Goal: Consume media (video, audio): Consume media (video, audio)

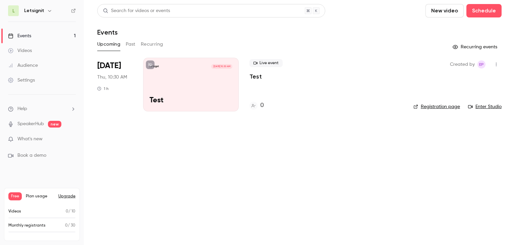
click at [108, 63] on span "[DATE]" at bounding box center [109, 65] width 24 height 11
click at [106, 62] on span "[DATE]" at bounding box center [109, 65] width 24 height 11
click at [107, 58] on div "[DATE] Thu, 10:30 AM 1 h" at bounding box center [114, 85] width 35 height 54
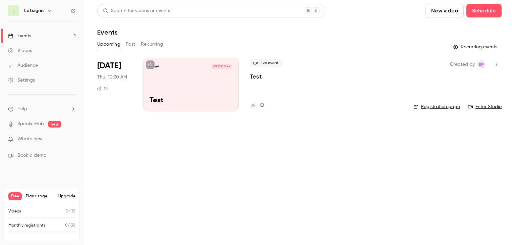
click at [35, 55] on link "Videos" at bounding box center [42, 50] width 84 height 15
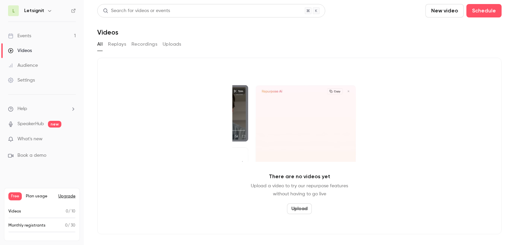
click at [35, 68] on div "Audience" at bounding box center [23, 65] width 30 height 7
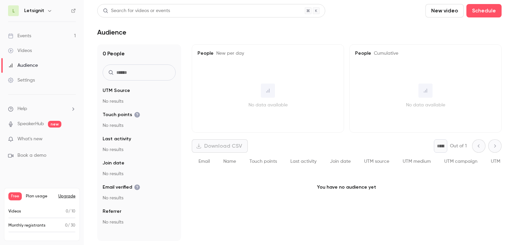
click at [30, 81] on div "Settings" at bounding box center [21, 80] width 27 height 7
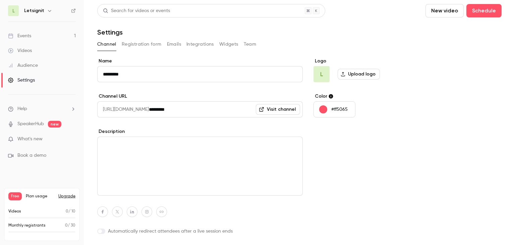
click at [138, 47] on button "Registration form" at bounding box center [142, 44] width 40 height 11
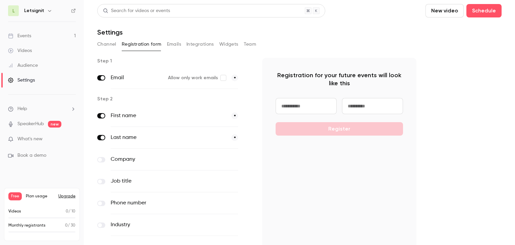
click at [114, 44] on button "Channel" at bounding box center [106, 44] width 19 height 11
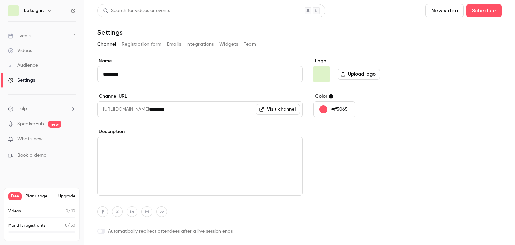
scroll to position [18, 0]
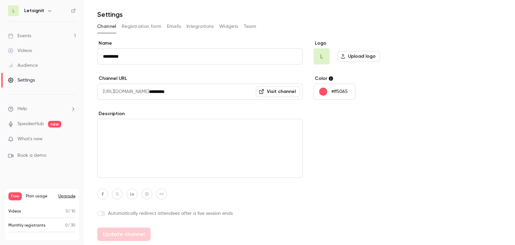
click at [154, 143] on textarea at bounding box center [199, 148] width 205 height 59
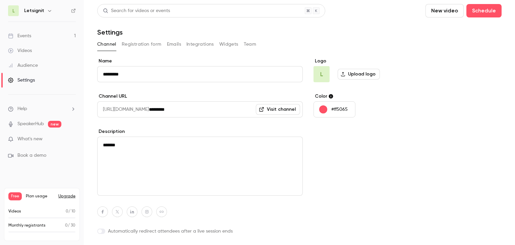
type textarea "*******"
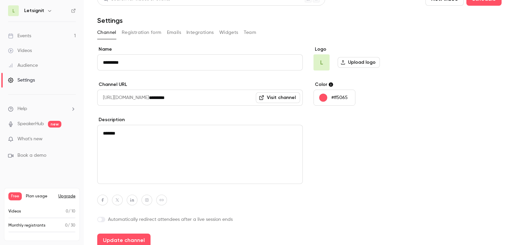
scroll to position [18, 0]
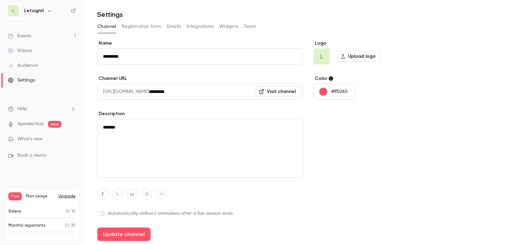
click at [24, 125] on link "SpeakerHub" at bounding box center [30, 123] width 26 height 7
click at [45, 140] on p "What's new" at bounding box center [36, 138] width 57 height 7
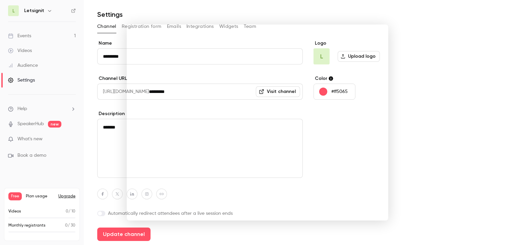
click at [419, 38] on div at bounding box center [257, 122] width 515 height 245
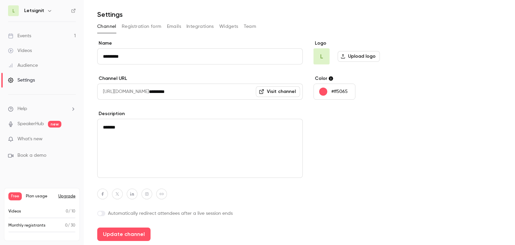
click at [49, 37] on link "Events 1" at bounding box center [42, 35] width 84 height 15
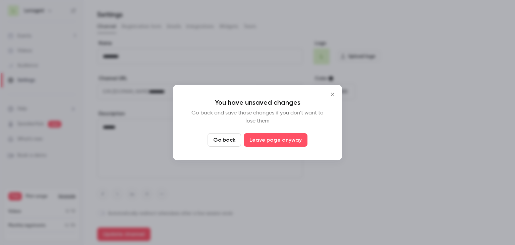
click at [334, 91] on icon "Close" at bounding box center [332, 93] width 8 height 5
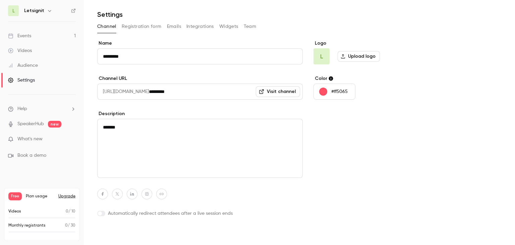
click at [138, 231] on button "Update channel" at bounding box center [123, 233] width 53 height 13
type textarea "*******"
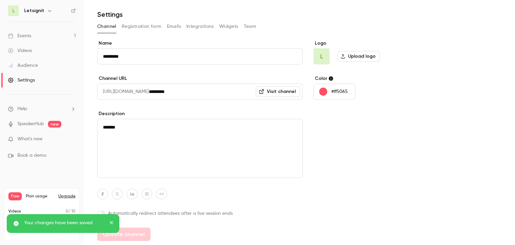
click at [272, 90] on link "Visit channel" at bounding box center [278, 91] width 44 height 11
click at [111, 222] on icon "close" at bounding box center [111, 221] width 3 height 3
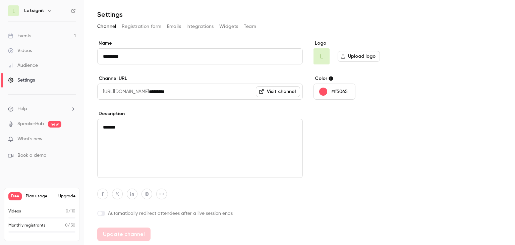
click at [48, 38] on link "Events 1" at bounding box center [42, 35] width 84 height 15
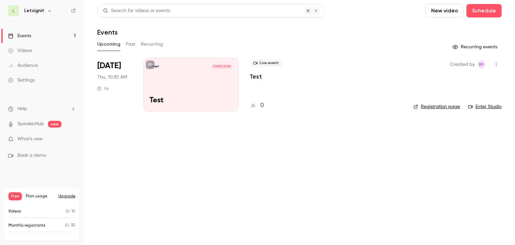
click at [46, 53] on link "Videos" at bounding box center [42, 50] width 84 height 15
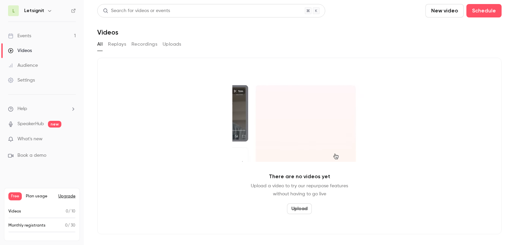
click at [53, 34] on link "Events 1" at bounding box center [42, 35] width 84 height 15
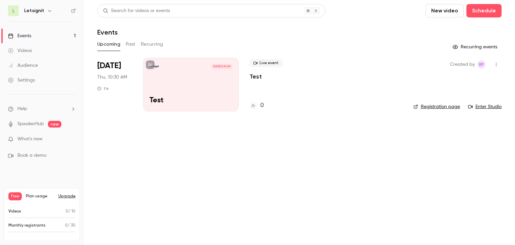
click at [131, 47] on button "Past" at bounding box center [131, 44] width 10 height 11
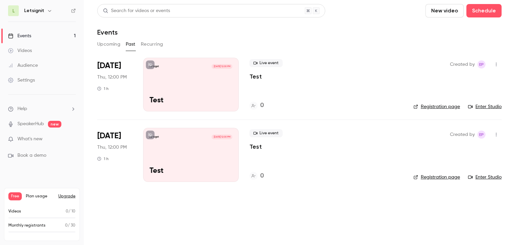
click at [147, 47] on button "Recurring" at bounding box center [152, 44] width 22 height 11
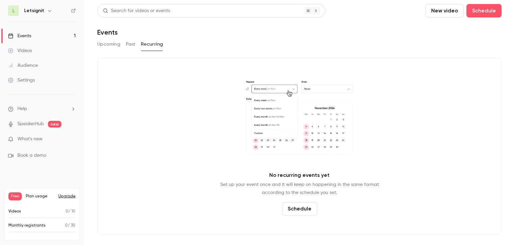
click at [109, 47] on button "Upcoming" at bounding box center [108, 44] width 23 height 11
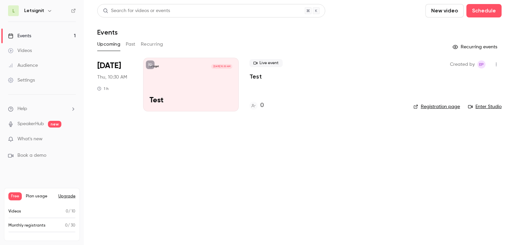
click at [448, 107] on link "Registration page" at bounding box center [436, 106] width 47 height 7
click at [497, 64] on icon "button" at bounding box center [495, 64] width 5 height 5
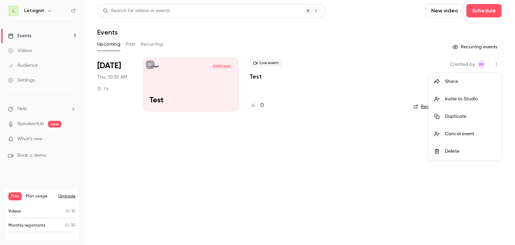
click at [467, 76] on li "Share" at bounding box center [465, 81] width 72 height 17
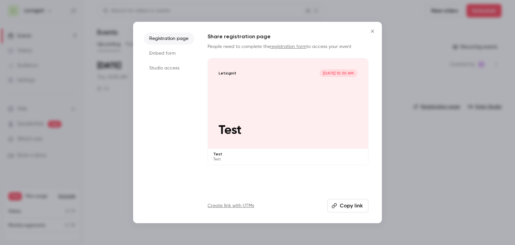
click at [354, 204] on button "Copy link" at bounding box center [347, 205] width 41 height 13
click at [374, 31] on icon "Close" at bounding box center [372, 30] width 8 height 5
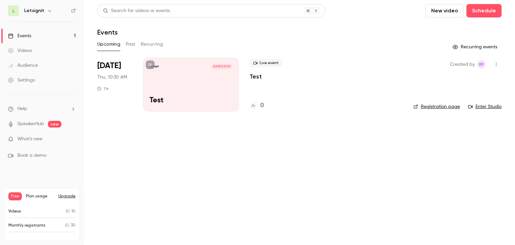
click at [494, 63] on icon "button" at bounding box center [495, 64] width 5 height 5
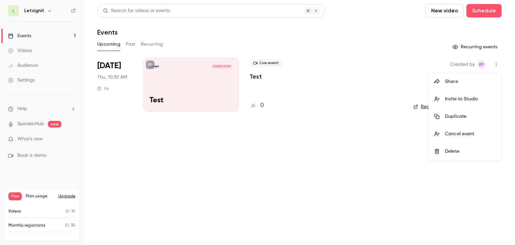
click at [239, 186] on div at bounding box center [257, 122] width 515 height 245
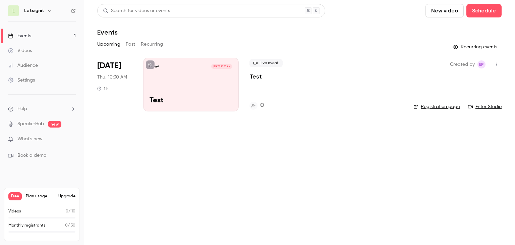
click at [483, 107] on link "Enter Studio" at bounding box center [485, 106] width 34 height 7
drag, startPoint x: 247, startPoint y: 153, endPoint x: 249, endPoint y: 148, distance: 5.5
drag, startPoint x: 119, startPoint y: 65, endPoint x: 86, endPoint y: 65, distance: 32.8
click at [86, 65] on main "Search for videos or events New video Schedule Events Upcoming Past Recurring R…" at bounding box center [299, 122] width 431 height 245
click at [120, 122] on main "Search for videos or events New video Schedule Events Upcoming Past Recurring R…" at bounding box center [299, 122] width 431 height 245
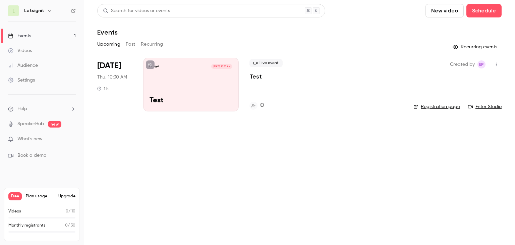
click at [334, 138] on main "Search for videos or events New video Schedule Events Upcoming Past Recurring R…" at bounding box center [299, 122] width 431 height 245
click at [41, 126] on link "SpeakerHub" at bounding box center [30, 123] width 26 height 7
click at [108, 30] on h1 "Events" at bounding box center [107, 32] width 20 height 8
click at [120, 26] on header "Search for videos or events New video Schedule Events" at bounding box center [299, 20] width 404 height 32
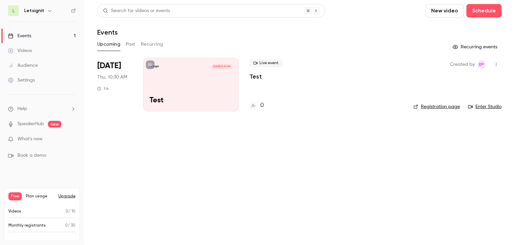
click at [110, 62] on span "[DATE]" at bounding box center [109, 65] width 24 height 11
click at [102, 51] on div "Upcoming Past Recurring" at bounding box center [299, 45] width 404 height 13
click at [180, 72] on div "Letsignit [DATE] 10:30 AM Test" at bounding box center [190, 85] width 95 height 54
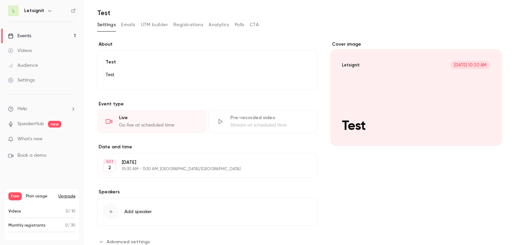
scroll to position [76, 0]
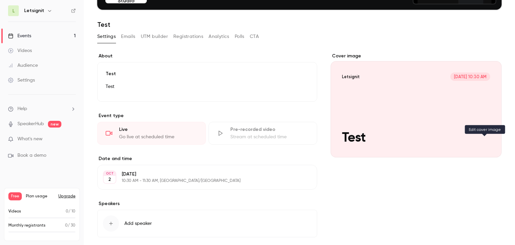
click at [485, 142] on icon "Cover image" at bounding box center [488, 144] width 7 height 5
click at [148, 227] on button "Add speaker" at bounding box center [207, 222] width 220 height 27
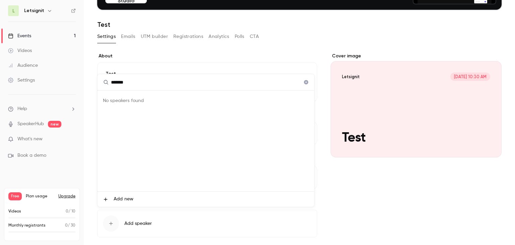
type input "*******"
click at [122, 196] on span "Add new" at bounding box center [124, 198] width 20 height 7
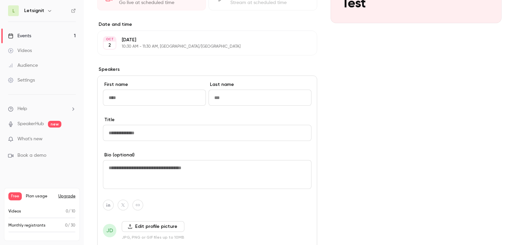
scroll to position [244, 0]
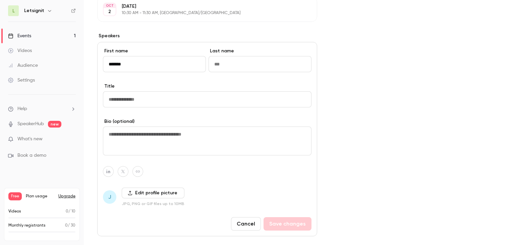
type input "*******"
click at [247, 57] on input "Last name" at bounding box center [259, 64] width 103 height 16
type input "******"
click at [142, 104] on input "Title" at bounding box center [207, 99] width 208 height 16
click at [244, 221] on button "Cancel" at bounding box center [246, 223] width 30 height 13
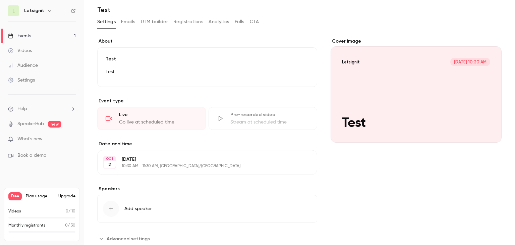
scroll to position [76, 0]
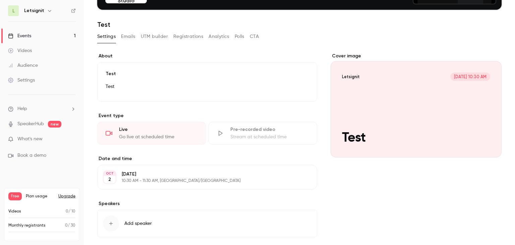
click at [133, 37] on button "Emails" at bounding box center [128, 36] width 14 height 11
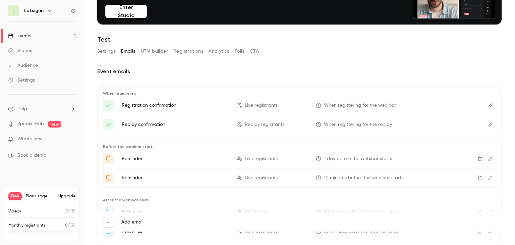
scroll to position [29, 0]
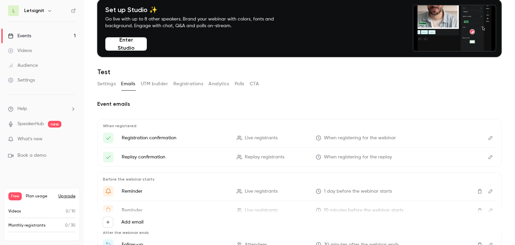
click at [150, 78] on button "UTM builder" at bounding box center [154, 83] width 27 height 11
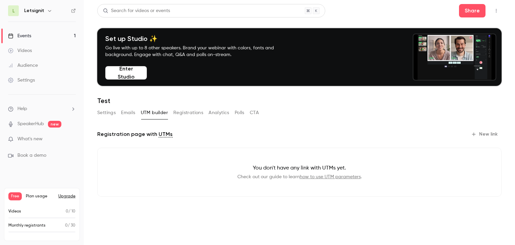
drag, startPoint x: 199, startPoint y: 120, endPoint x: 198, endPoint y: 116, distance: 4.1
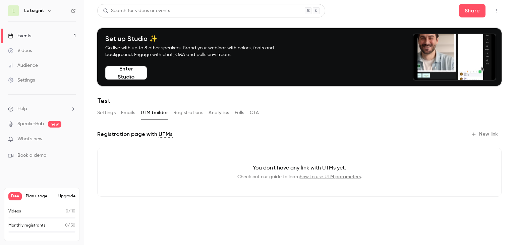
click at [199, 119] on div "Settings Emails UTM builder Registrations Analytics Polls CTA" at bounding box center [177, 113] width 161 height 13
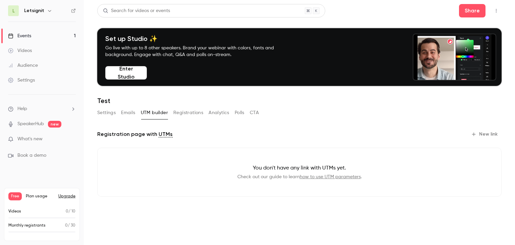
click at [197, 114] on button "Registrations" at bounding box center [188, 112] width 30 height 11
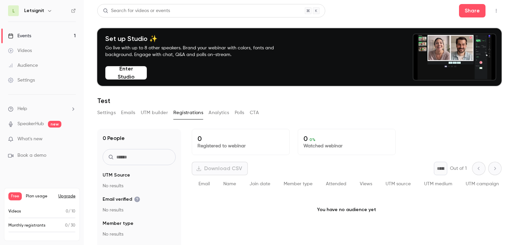
click at [217, 116] on button "Analytics" at bounding box center [218, 112] width 21 height 11
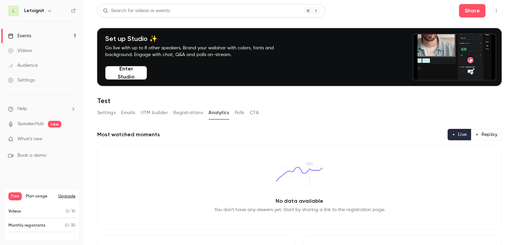
click at [260, 114] on div "Settings Emails UTM builder Registrations Analytics Polls CTA" at bounding box center [299, 113] width 404 height 13
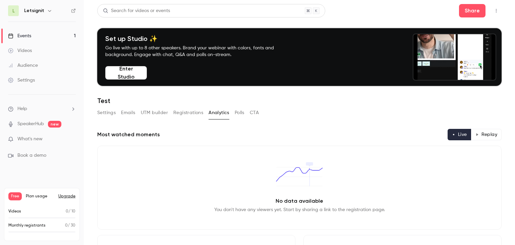
click at [238, 116] on button "Polls" at bounding box center [240, 112] width 10 height 11
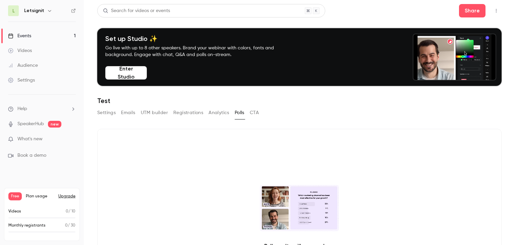
click at [110, 115] on button "Settings" at bounding box center [106, 112] width 18 height 11
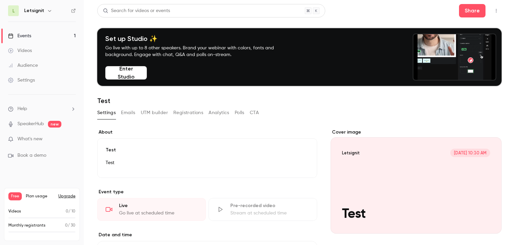
click at [68, 34] on link "Events 1" at bounding box center [42, 35] width 84 height 15
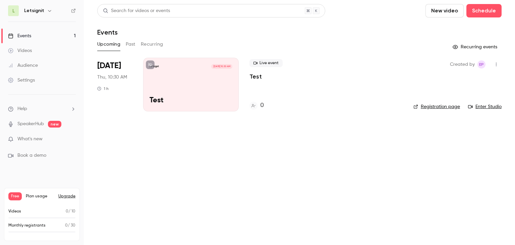
drag, startPoint x: 164, startPoint y: 151, endPoint x: 154, endPoint y: 146, distance: 11.2
click at [164, 151] on main "Search for videos or events New video Schedule Events Upcoming Past Recurring R…" at bounding box center [299, 122] width 431 height 245
click at [175, 73] on div "Letsignit [DATE] 10:30 AM Test" at bounding box center [190, 85] width 95 height 54
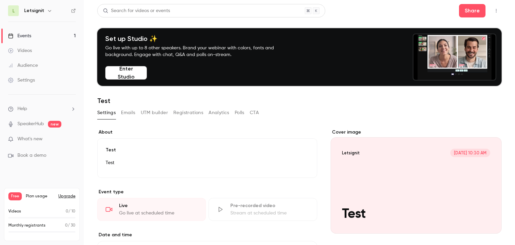
click at [261, 110] on div "Settings Emails UTM builder Registrations Analytics Polls CTA" at bounding box center [299, 113] width 404 height 13
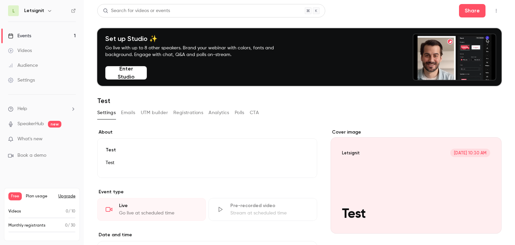
click at [260, 111] on div "Settings Emails UTM builder Registrations Analytics Polls CTA" at bounding box center [299, 113] width 404 height 13
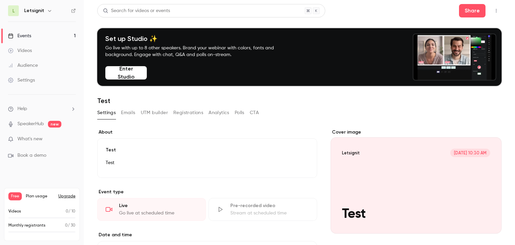
click at [257, 112] on button "CTA" at bounding box center [254, 112] width 9 height 11
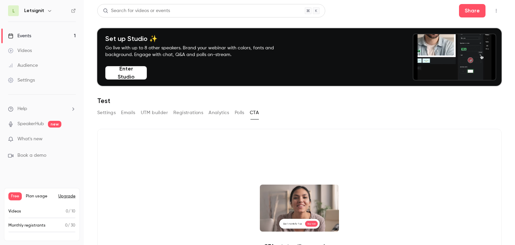
click at [235, 114] on button "Polls" at bounding box center [240, 112] width 10 height 11
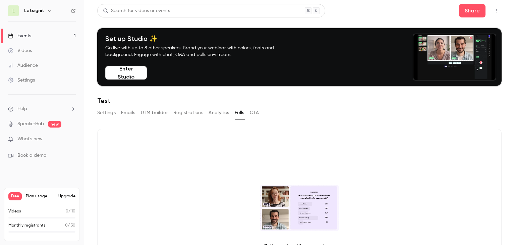
click at [220, 114] on button "Analytics" at bounding box center [218, 112] width 21 height 11
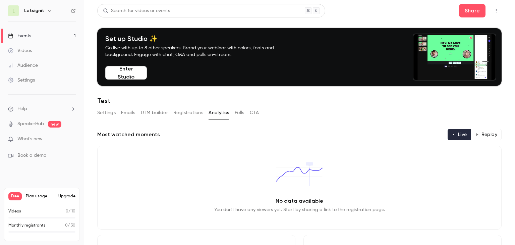
click at [191, 114] on button "Registrations" at bounding box center [188, 112] width 30 height 11
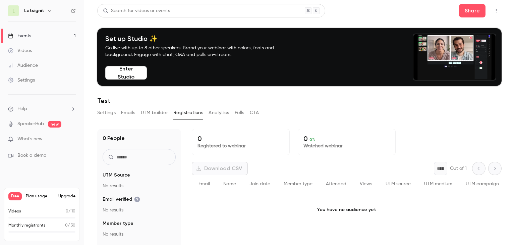
click at [162, 113] on button "UTM builder" at bounding box center [154, 112] width 27 height 11
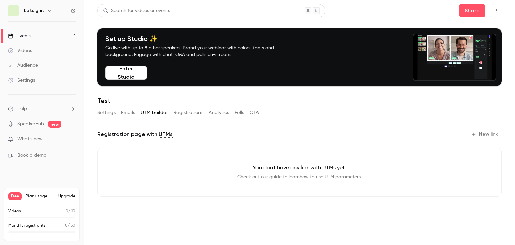
click at [129, 111] on button "Emails" at bounding box center [128, 112] width 14 height 11
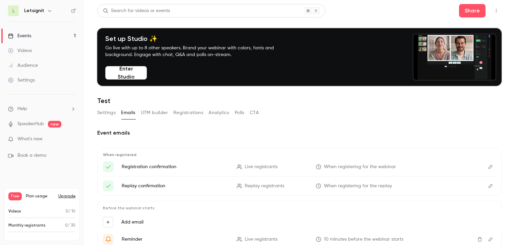
click at [103, 115] on button "Settings" at bounding box center [106, 112] width 18 height 11
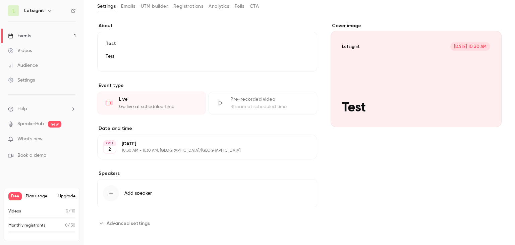
scroll to position [110, 0]
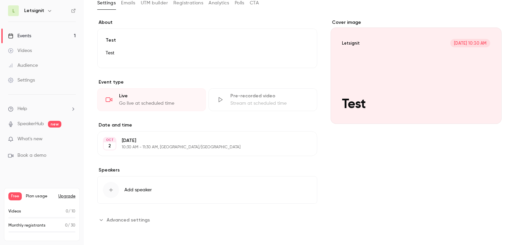
click at [48, 53] on link "Videos" at bounding box center [42, 50] width 84 height 15
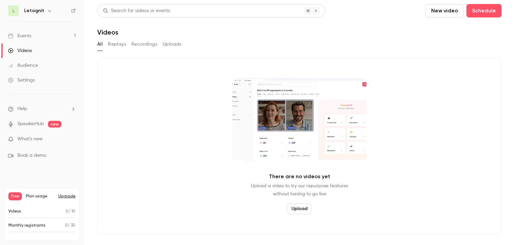
click at [50, 66] on link "Audience" at bounding box center [42, 65] width 84 height 15
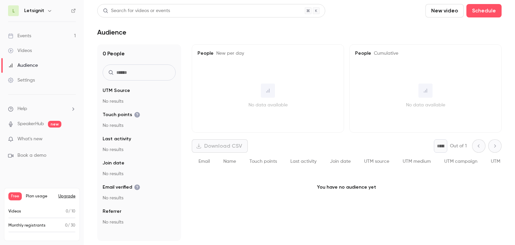
click at [31, 78] on div "Settings" at bounding box center [21, 80] width 27 height 7
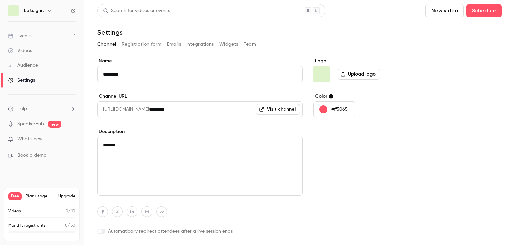
click at [253, 46] on button "Team" at bounding box center [250, 44] width 13 height 11
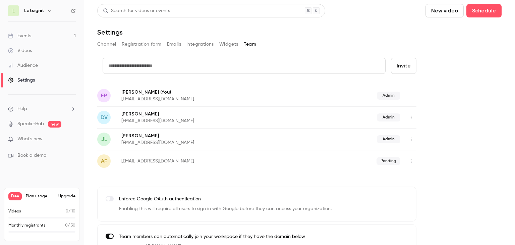
click at [225, 45] on button "Widgets" at bounding box center [228, 44] width 19 height 11
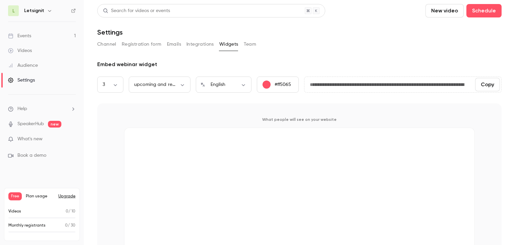
click at [245, 43] on button "Team" at bounding box center [250, 44] width 13 height 11
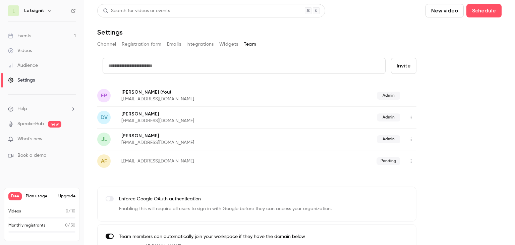
click at [231, 45] on button "Widgets" at bounding box center [228, 44] width 19 height 11
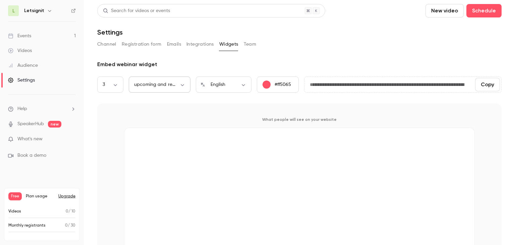
click at [172, 81] on body "**********" at bounding box center [257, 122] width 515 height 245
click at [193, 65] on div at bounding box center [257, 122] width 515 height 245
click at [113, 81] on body "**********" at bounding box center [257, 122] width 515 height 245
click at [208, 71] on div at bounding box center [257, 122] width 515 height 245
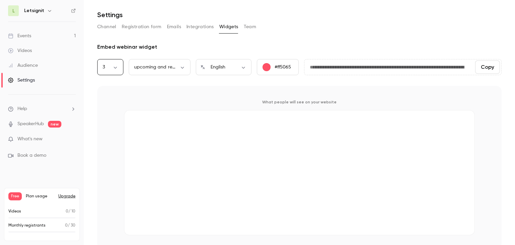
scroll to position [25, 0]
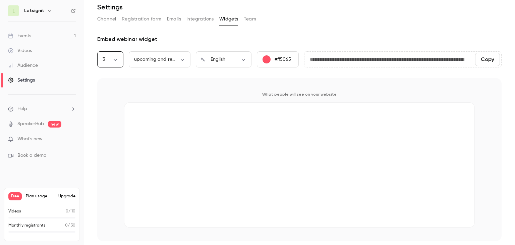
click at [290, 58] on p "#ff5065" at bounding box center [282, 59] width 16 height 7
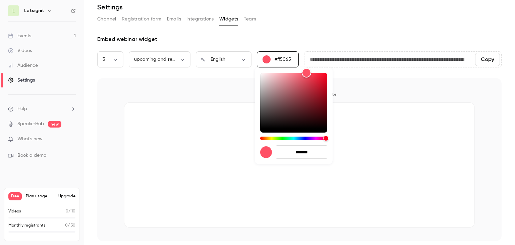
click at [323, 34] on div at bounding box center [257, 122] width 515 height 245
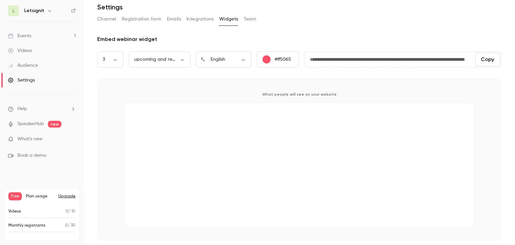
click at [145, 20] on button "Registration form" at bounding box center [142, 19] width 40 height 11
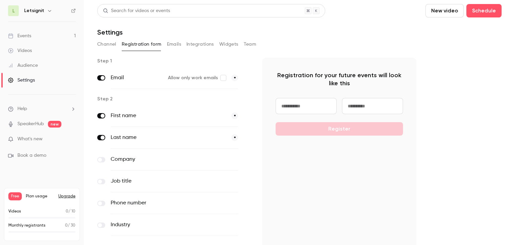
click at [106, 43] on button "Channel" at bounding box center [106, 44] width 19 height 11
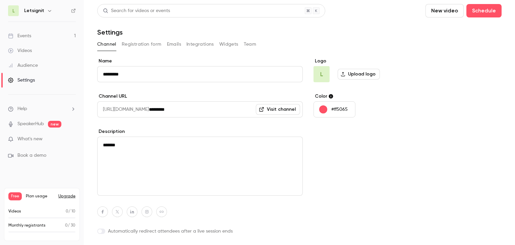
click at [37, 40] on link "Events 1" at bounding box center [42, 35] width 84 height 15
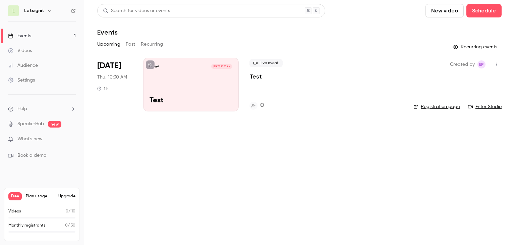
click at [107, 32] on h1 "Events" at bounding box center [107, 32] width 20 height 8
click at [130, 23] on header "Search for videos or events New video Schedule Events" at bounding box center [299, 20] width 404 height 32
click at [486, 109] on link "Enter Studio" at bounding box center [485, 106] width 34 height 7
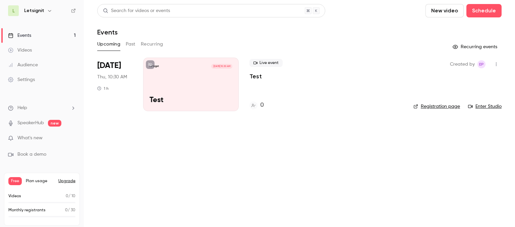
click at [29, 56] on link "Videos" at bounding box center [42, 50] width 84 height 15
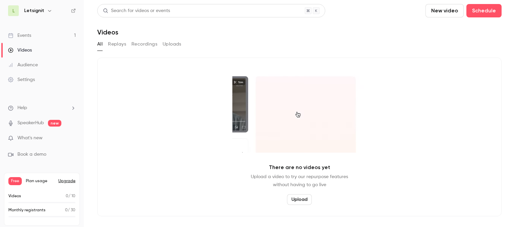
click at [27, 69] on link "Audience" at bounding box center [42, 65] width 84 height 15
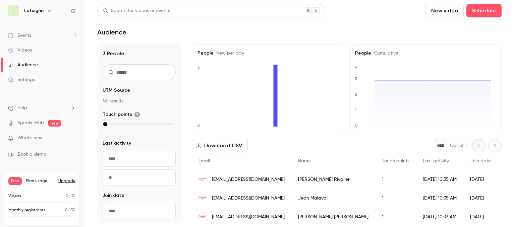
scroll to position [34, 0]
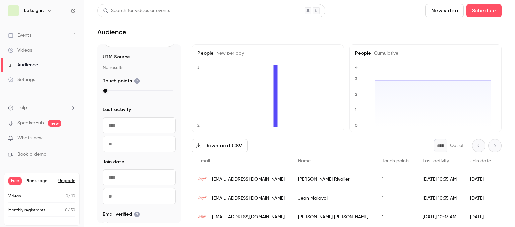
click at [48, 79] on link "Settings" at bounding box center [42, 79] width 84 height 15
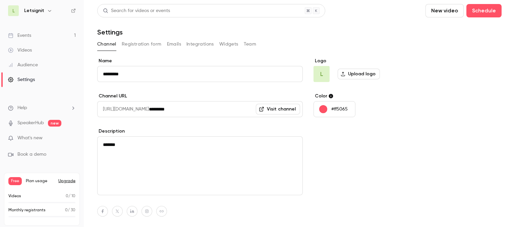
click at [273, 110] on link "Visit channel" at bounding box center [278, 109] width 44 height 11
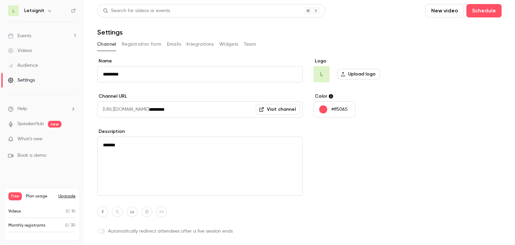
click at [269, 109] on link "Visit channel" at bounding box center [278, 109] width 44 height 11
click at [48, 28] on link "Events 1" at bounding box center [42, 35] width 84 height 15
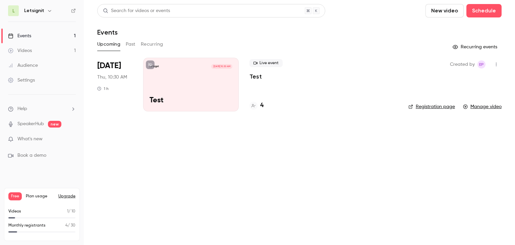
click at [127, 46] on button "Past" at bounding box center [131, 44] width 10 height 11
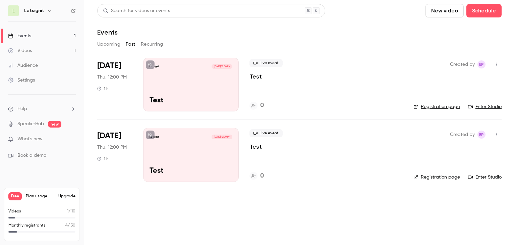
click at [106, 47] on button "Upcoming" at bounding box center [108, 44] width 23 height 11
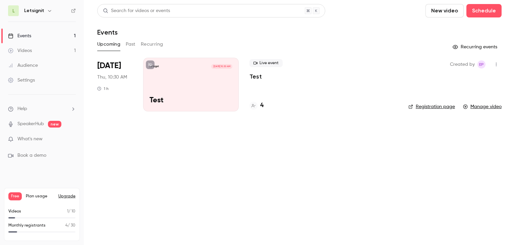
click at [129, 45] on button "Past" at bounding box center [131, 44] width 10 height 11
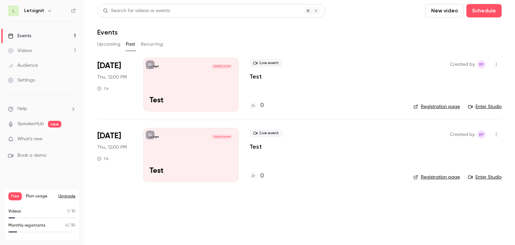
click at [115, 44] on button "Upcoming" at bounding box center [108, 44] width 23 height 11
click at [58, 49] on link "Videos 1" at bounding box center [42, 50] width 84 height 15
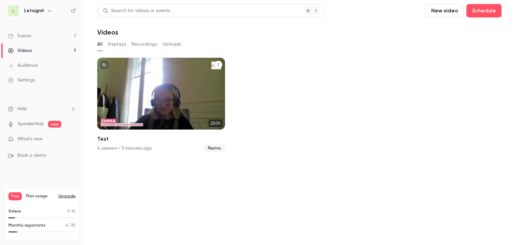
click at [217, 65] on icon "Test" at bounding box center [218, 65] width 4 height 4
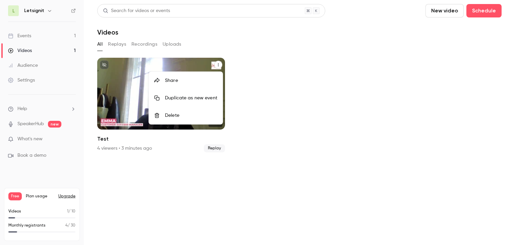
click at [178, 154] on div at bounding box center [257, 122] width 515 height 245
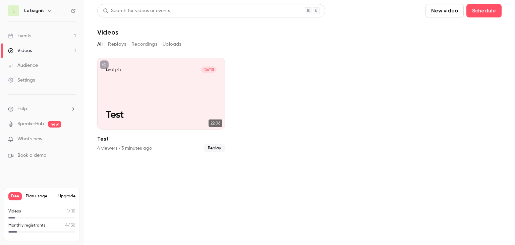
click at [50, 74] on link "Settings" at bounding box center [42, 80] width 84 height 15
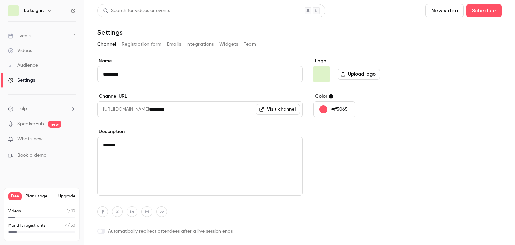
click at [275, 106] on link "Visit channel" at bounding box center [278, 109] width 44 height 11
drag, startPoint x: 52, startPoint y: 57, endPoint x: 54, endPoint y: 51, distance: 6.4
click at [52, 57] on link "Videos 1" at bounding box center [42, 50] width 84 height 15
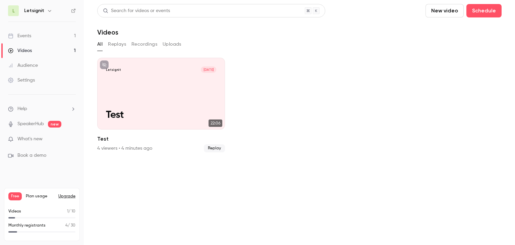
click at [54, 51] on link "Videos 1" at bounding box center [42, 50] width 84 height 15
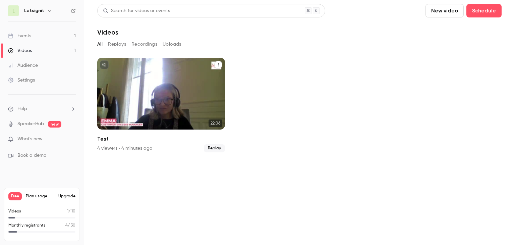
click at [219, 64] on icon "Test" at bounding box center [218, 65] width 4 height 4
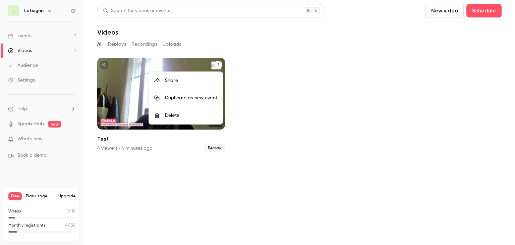
click at [219, 64] on div at bounding box center [257, 122] width 515 height 245
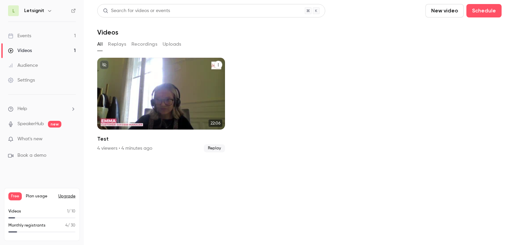
click at [208, 149] on span "Replay" at bounding box center [214, 148] width 21 height 8
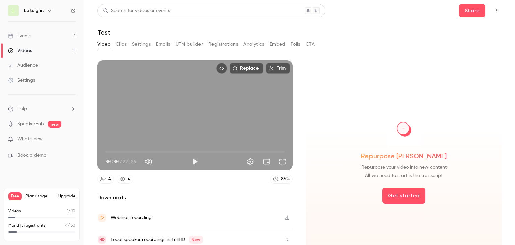
scroll to position [25, 0]
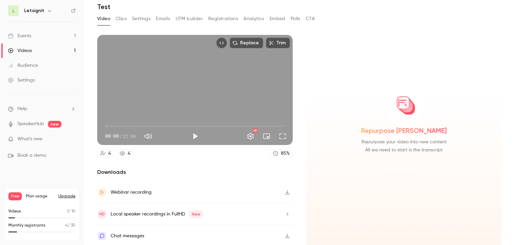
click at [406, 168] on button "Get started" at bounding box center [403, 170] width 43 height 16
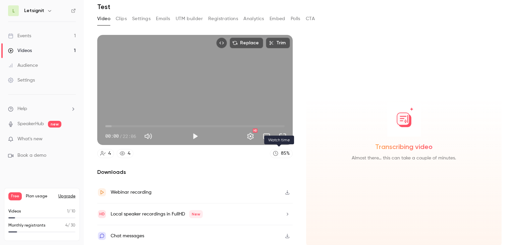
click at [286, 153] on div "85 %" at bounding box center [285, 153] width 9 height 7
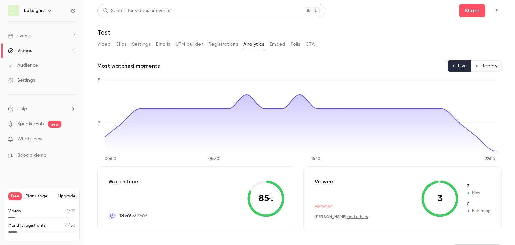
scroll to position [34, 0]
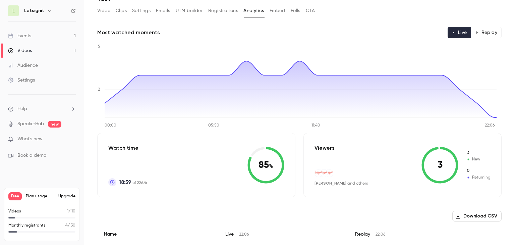
scroll to position [25, 0]
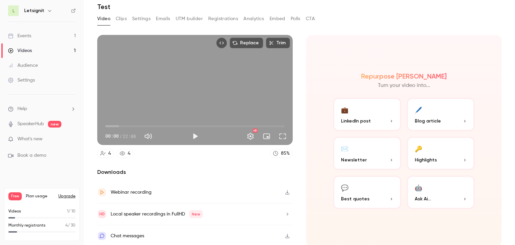
click at [386, 149] on button "✉️ Newsletter" at bounding box center [367, 153] width 68 height 34
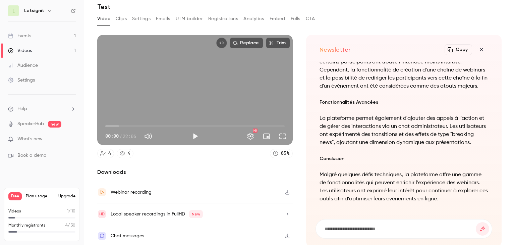
scroll to position [0, 0]
